Goal: Entertainment & Leisure: Consume media (video, audio)

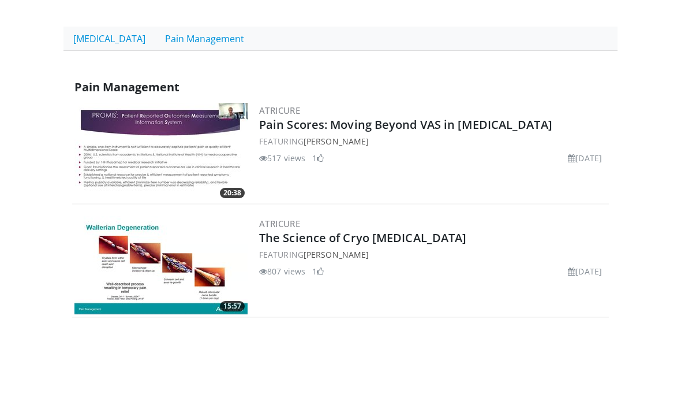
scroll to position [224, 0]
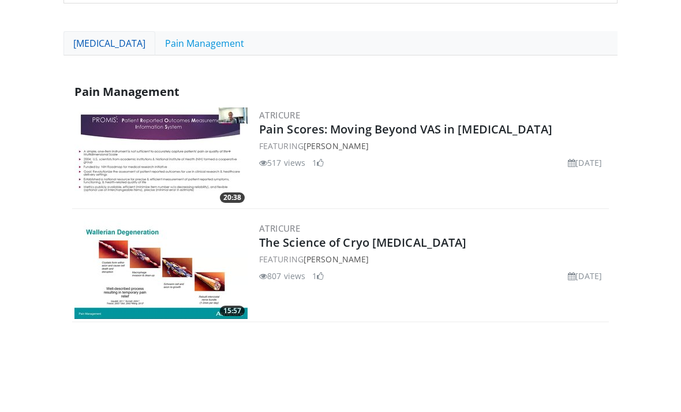
click at [131, 45] on link "[MEDICAL_DATA]" at bounding box center [110, 43] width 92 height 24
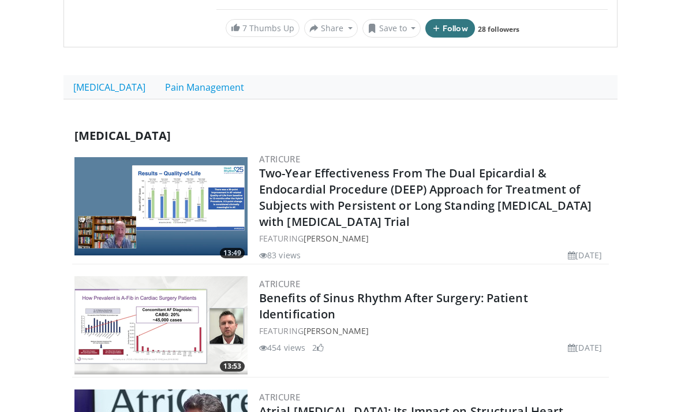
scroll to position [128, 0]
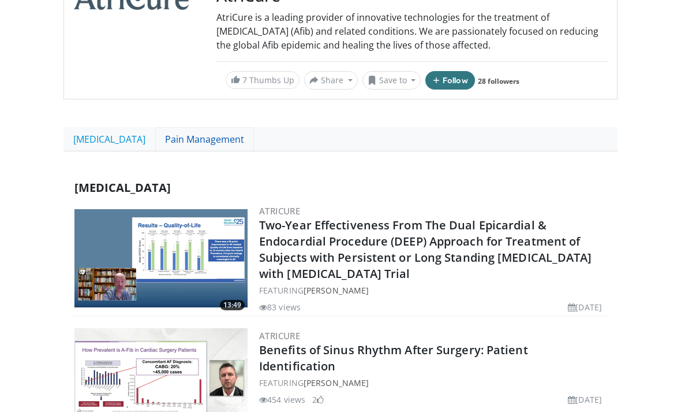
click at [187, 141] on link "Pain Management" at bounding box center [204, 139] width 99 height 24
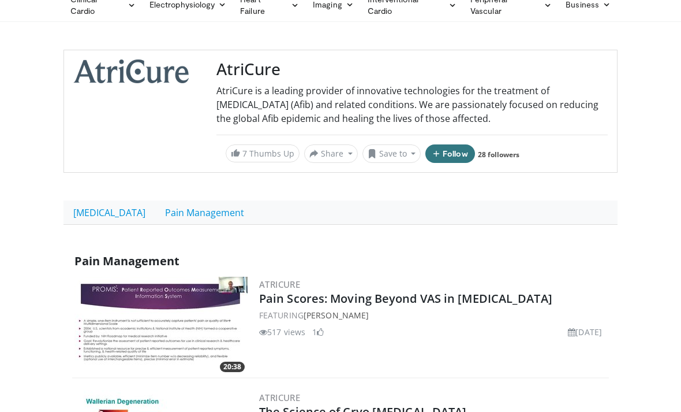
scroll to position [124, 0]
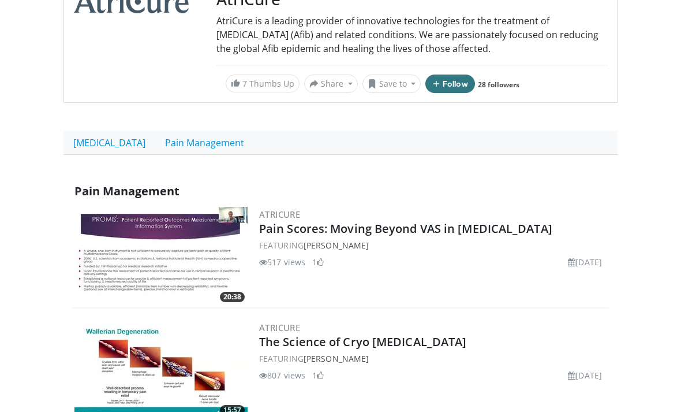
click at [137, 361] on img at bounding box center [160, 369] width 173 height 98
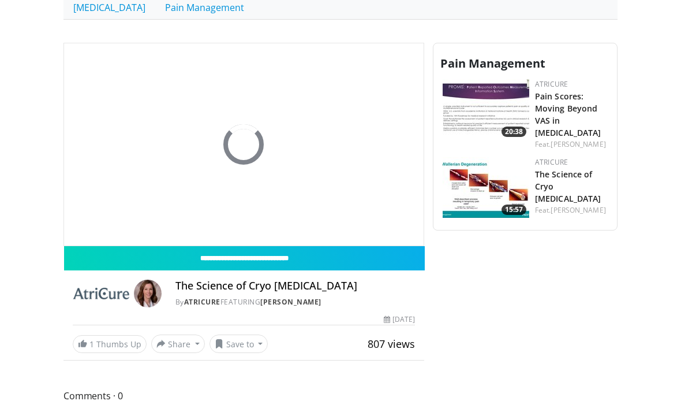
scroll to position [259, 0]
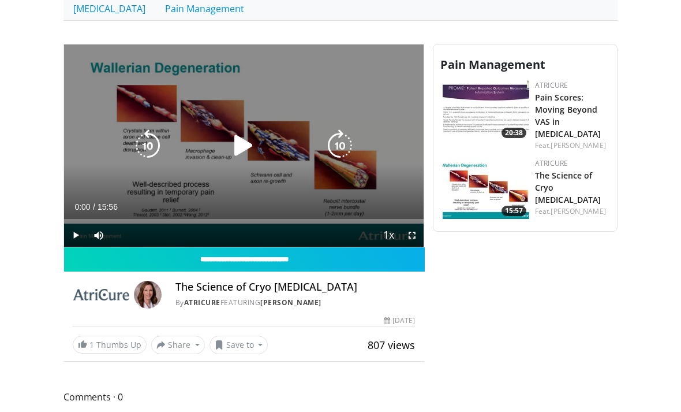
click at [80, 232] on span "Video Player" at bounding box center [75, 234] width 23 height 23
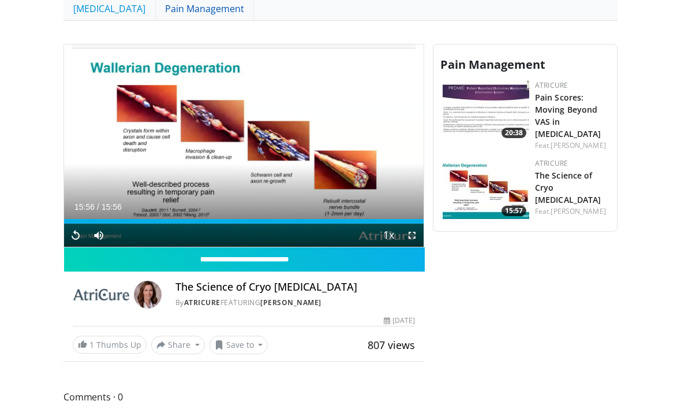
click at [174, 12] on link "Pain Management" at bounding box center [204, 9] width 99 height 24
